Goal: Task Accomplishment & Management: Manage account settings

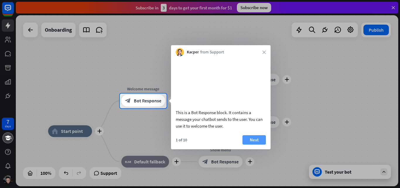
click at [252, 144] on button "Next" at bounding box center [253, 139] width 23 height 9
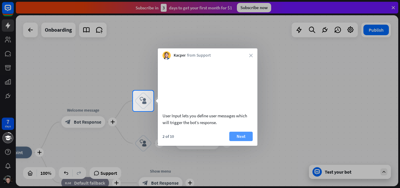
click at [237, 141] on button "Next" at bounding box center [240, 135] width 23 height 9
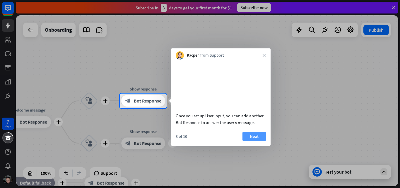
click at [254, 141] on button "Next" at bounding box center [253, 135] width 23 height 9
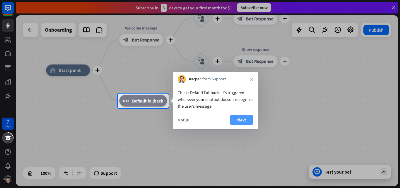
click at [244, 119] on button "Next" at bounding box center [241, 119] width 23 height 9
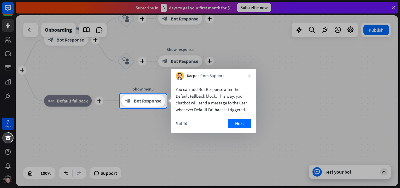
click at [244, 119] on button "Next" at bounding box center [239, 123] width 23 height 9
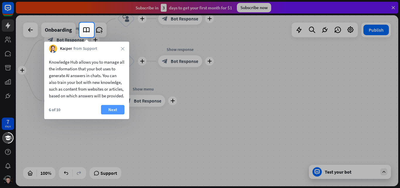
click at [112, 114] on button "Next" at bounding box center [112, 109] width 23 height 9
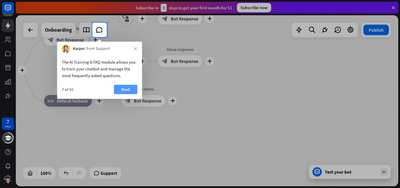
click at [128, 88] on button "Next" at bounding box center [125, 89] width 23 height 9
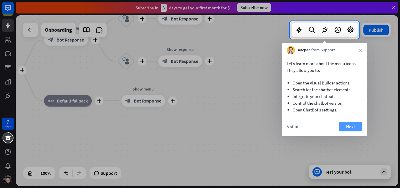
click at [348, 122] on button "Next" at bounding box center [350, 126] width 23 height 9
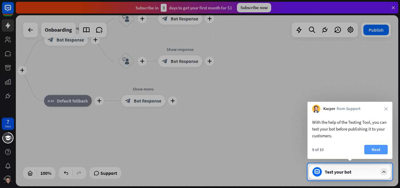
click at [377, 150] on button "Next" at bounding box center [375, 149] width 23 height 9
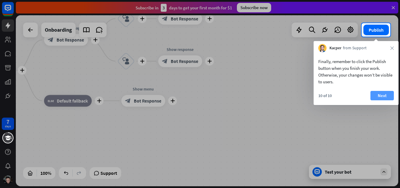
click at [387, 93] on button "Next" at bounding box center [381, 95] width 23 height 9
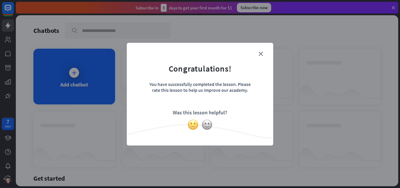
click at [191, 127] on img at bounding box center [192, 124] width 11 height 11
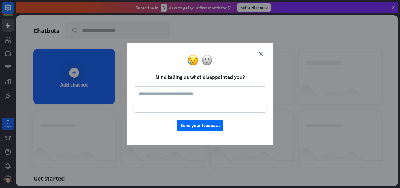
click at [199, 97] on textarea at bounding box center [200, 99] width 132 height 26
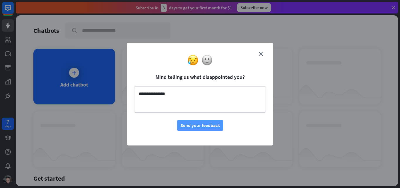
type textarea "**********"
click at [209, 129] on button "Send your feedback" at bounding box center [200, 125] width 46 height 11
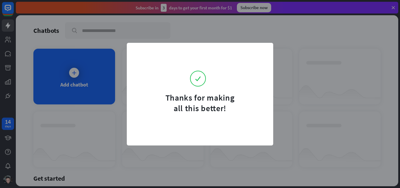
click at [308, 109] on div "Thanks for making all this better!" at bounding box center [200, 94] width 400 height 188
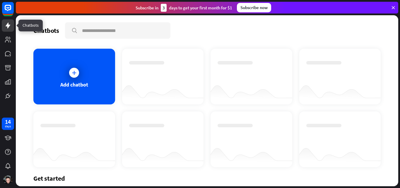
click at [8, 23] on icon at bounding box center [7, 25] width 7 height 7
click at [77, 70] on div at bounding box center [74, 73] width 10 height 10
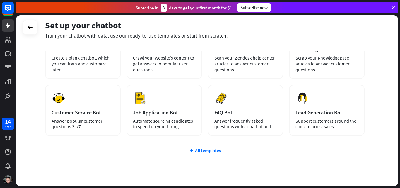
scroll to position [71, 0]
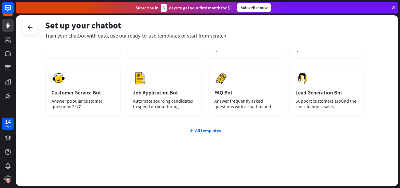
click at [196, 134] on div "plus Blank Bot Create a blank chatbot, which you can train and customize later.…" at bounding box center [204, 96] width 319 height 180
click at [199, 129] on div "All templates" at bounding box center [204, 130] width 319 height 6
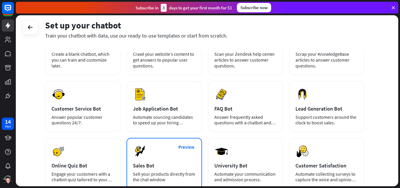
scroll to position [0, 0]
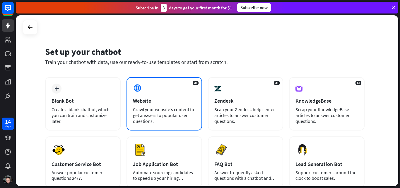
click at [139, 122] on div "Crawl your website’s content to get answers to popular user questions." at bounding box center [164, 115] width 63 height 18
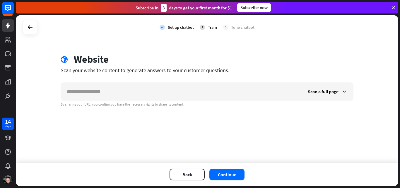
click at [392, 7] on icon at bounding box center [393, 7] width 5 height 5
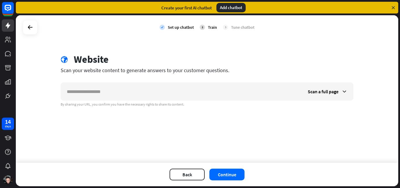
click at [231, 6] on div "Add chatbot" at bounding box center [230, 7] width 29 height 9
click at [184, 170] on button "Back" at bounding box center [187, 174] width 35 height 12
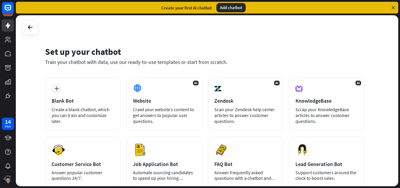
click at [9, 178] on img at bounding box center [7, 179] width 9 height 9
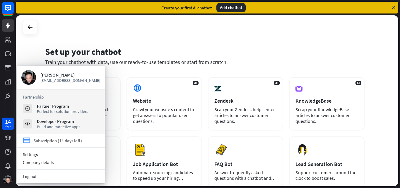
click at [38, 140] on div "Subscription (14 days left)" at bounding box center [57, 141] width 49 height 6
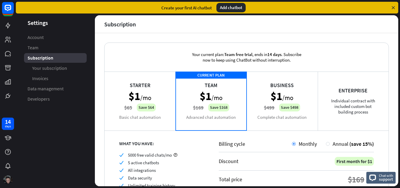
click at [6, 178] on img at bounding box center [7, 179] width 9 height 9
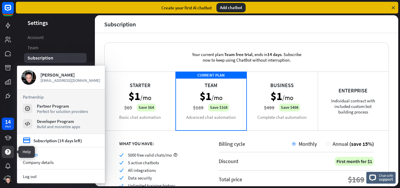
click at [7, 151] on icon at bounding box center [8, 152] width 6 height 6
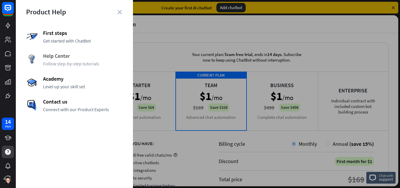
click at [63, 59] on span "Help Center" at bounding box center [83, 55] width 80 height 7
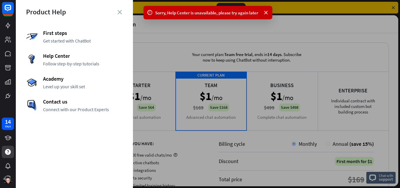
click at [148, 42] on div at bounding box center [208, 94] width 384 height 188
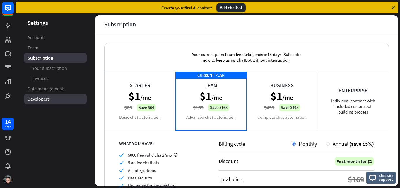
click at [46, 100] on span "Developers" at bounding box center [39, 99] width 22 height 6
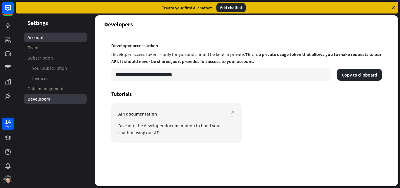
click at [41, 36] on span "Account" at bounding box center [36, 37] width 16 height 6
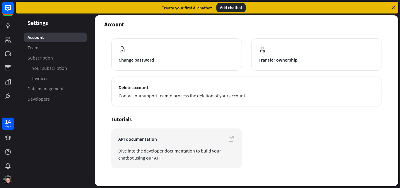
scroll to position [64, 0]
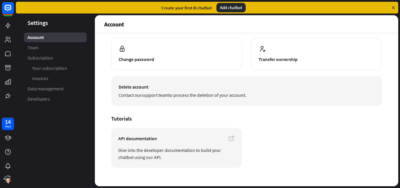
click at [132, 85] on span "Delete account" at bounding box center [247, 86] width 256 height 7
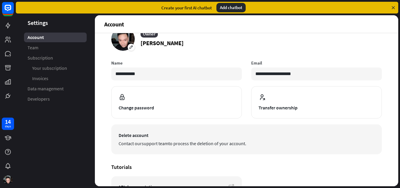
scroll to position [11, 0]
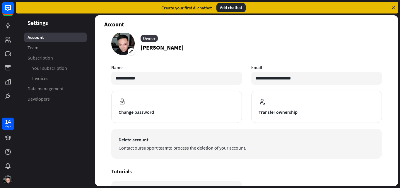
click at [144, 146] on link "support team" at bounding box center [155, 148] width 27 height 6
click at [145, 148] on link "support team" at bounding box center [155, 148] width 27 height 6
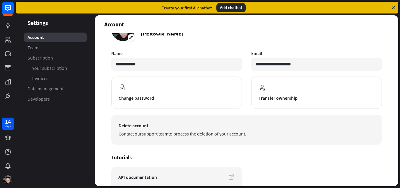
scroll to position [0, 0]
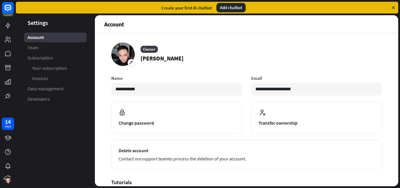
click at [393, 7] on icon at bounding box center [393, 7] width 5 height 5
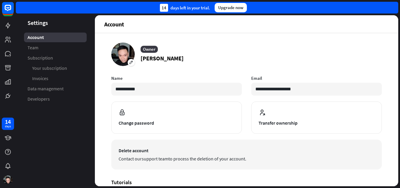
click at [135, 155] on span "Contact our support team to process the deletion of your account." at bounding box center [247, 158] width 256 height 7
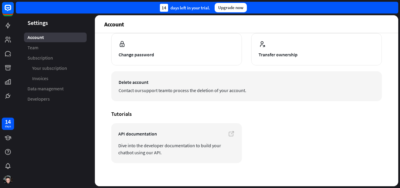
scroll to position [72, 0]
